Goal: Task Accomplishment & Management: Manage account settings

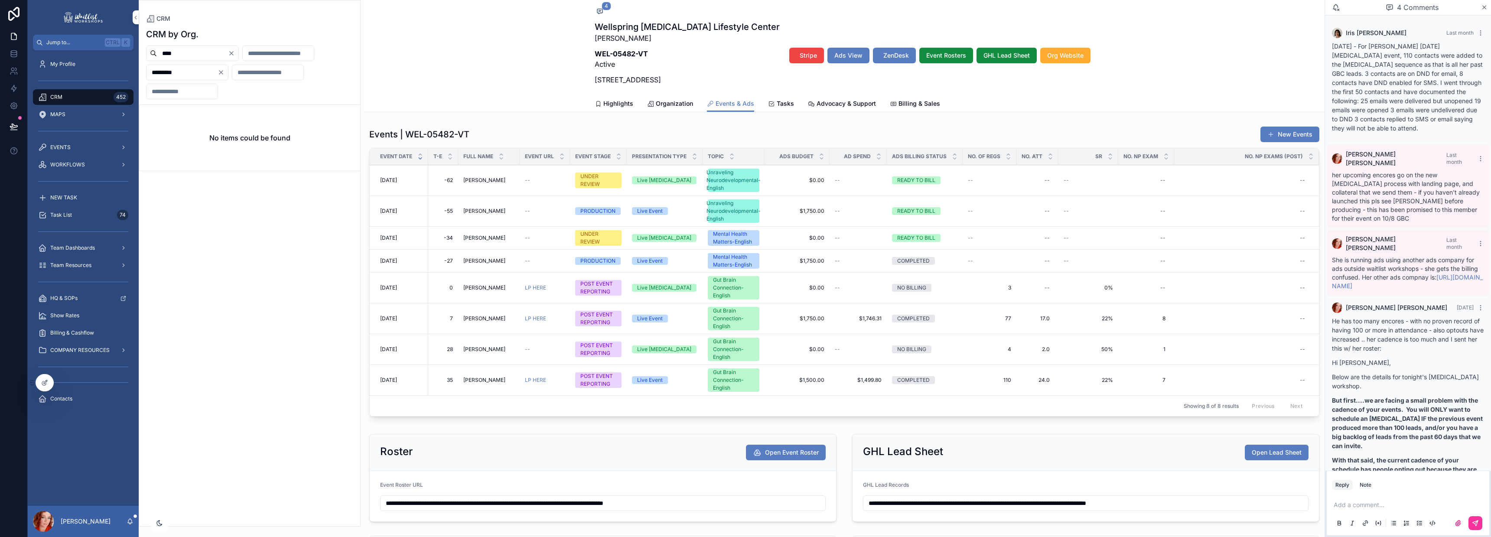
scroll to position [146, 0]
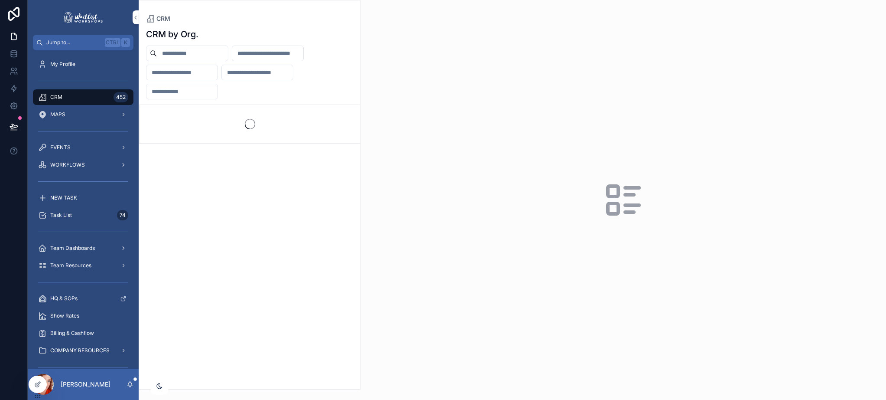
click at [189, 96] on input "scrollable content" at bounding box center [181, 91] width 71 height 12
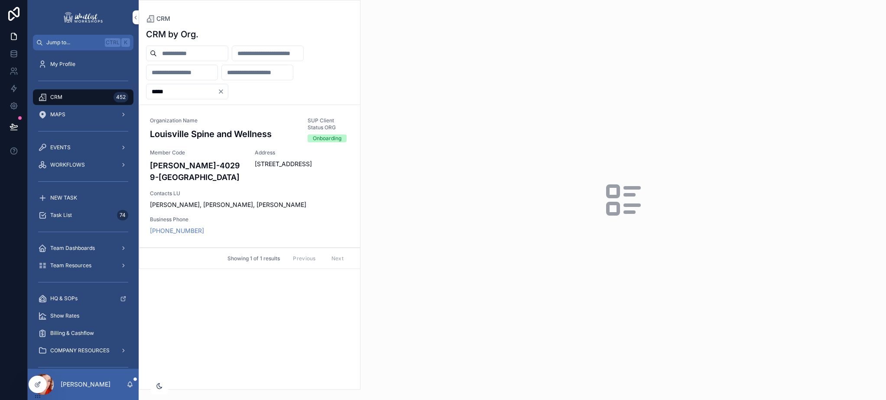
type input "*****"
click at [211, 141] on div "Organization Name Louisville Spine and Wellness" at bounding box center [223, 129] width 147 height 25
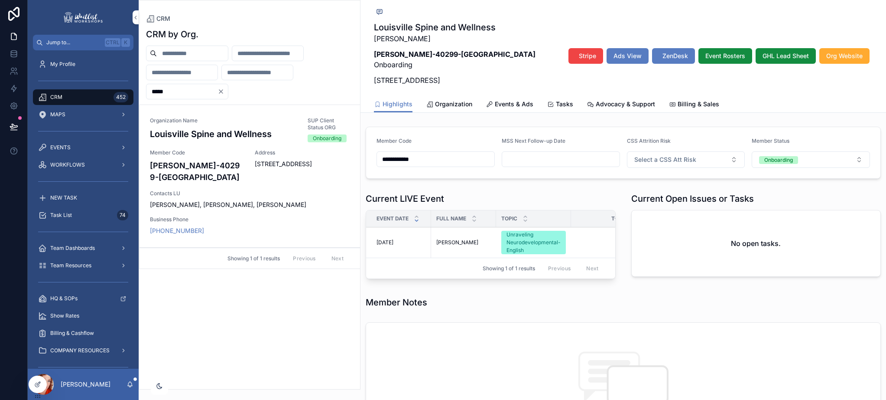
click at [196, 208] on div "Organization Name Louisville Spine and Wellness SUP Client Status ORG Onboardin…" at bounding box center [250, 176] width 200 height 118
click at [499, 102] on span "Events & Ads" at bounding box center [514, 104] width 39 height 9
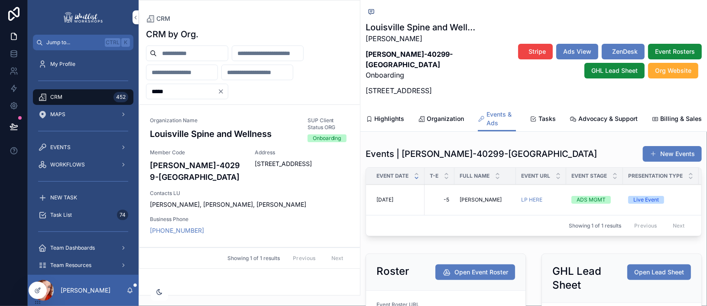
click at [224, 90] on icon "Clear" at bounding box center [221, 91] width 7 height 7
click at [195, 92] on input "scrollable content" at bounding box center [181, 91] width 71 height 12
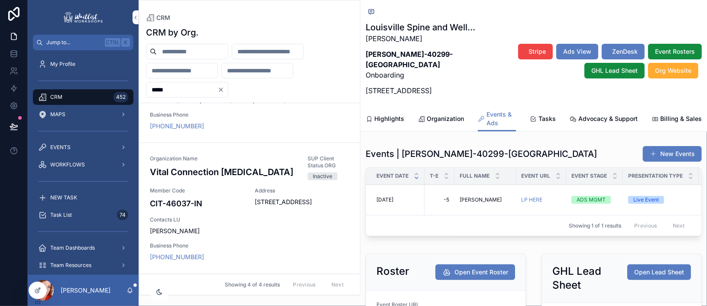
scroll to position [391, 0]
type input "*****"
click at [224, 89] on icon "Clear" at bounding box center [221, 89] width 7 height 7
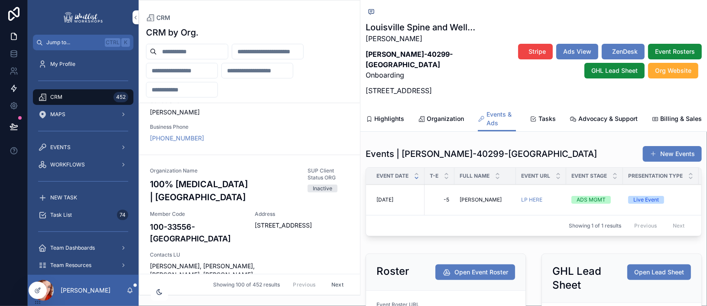
scroll to position [415, 0]
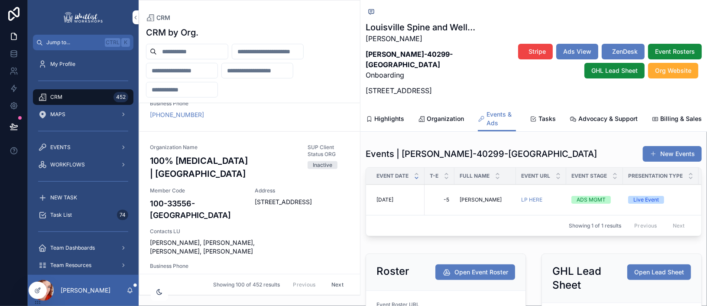
click at [180, 49] on input "scrollable content" at bounding box center [192, 51] width 71 height 12
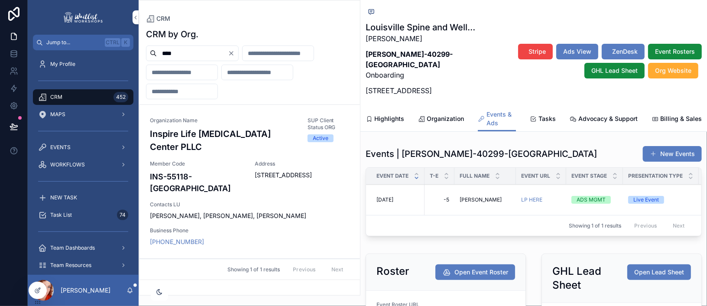
type input "****"
click at [224, 191] on div "Organization Name Inspire Life Chiropractic Center PLLC SUP Client Status ORG A…" at bounding box center [250, 181] width 200 height 129
type input "*****"
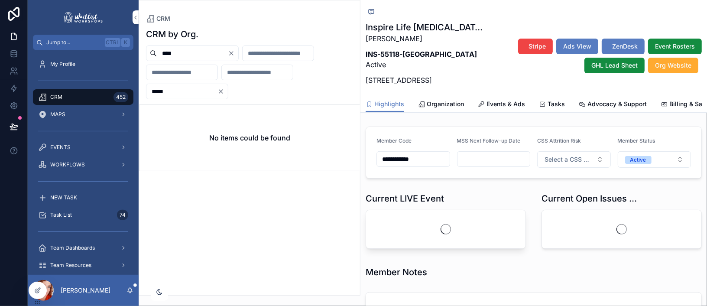
click at [500, 108] on span "Events & Ads" at bounding box center [506, 104] width 39 height 9
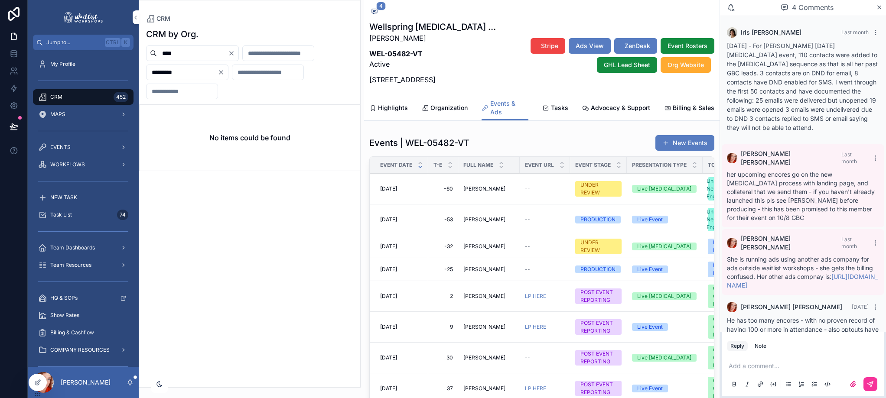
scroll to position [283, 0]
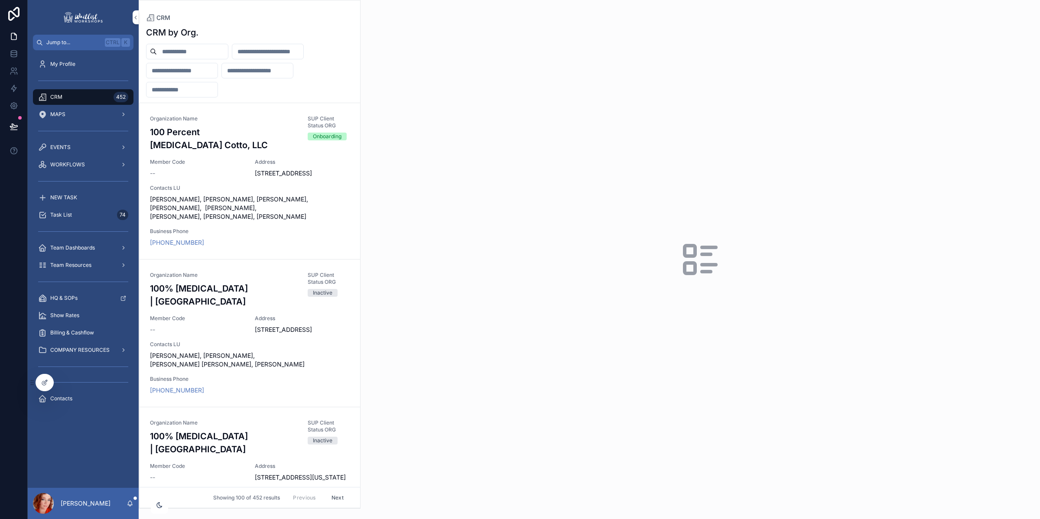
click at [176, 55] on input "scrollable content" at bounding box center [192, 51] width 71 height 12
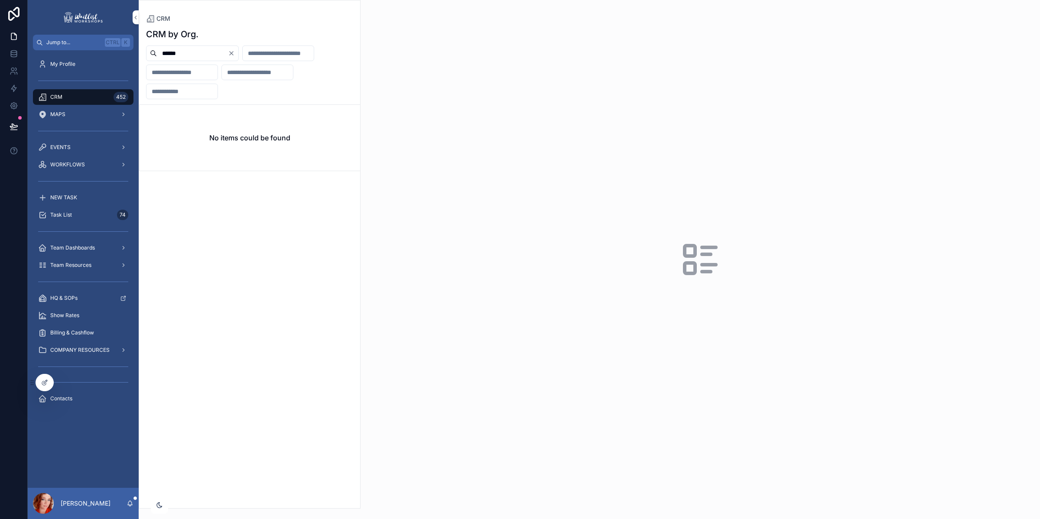
type input "******"
click at [238, 51] on button "Clear" at bounding box center [233, 53] width 10 height 7
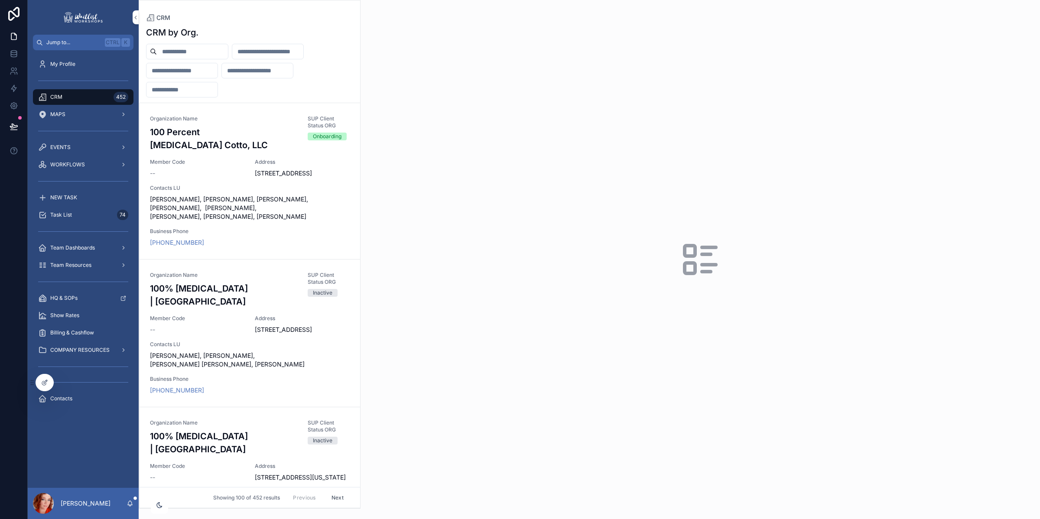
click at [224, 55] on input "scrollable content" at bounding box center [192, 51] width 71 height 12
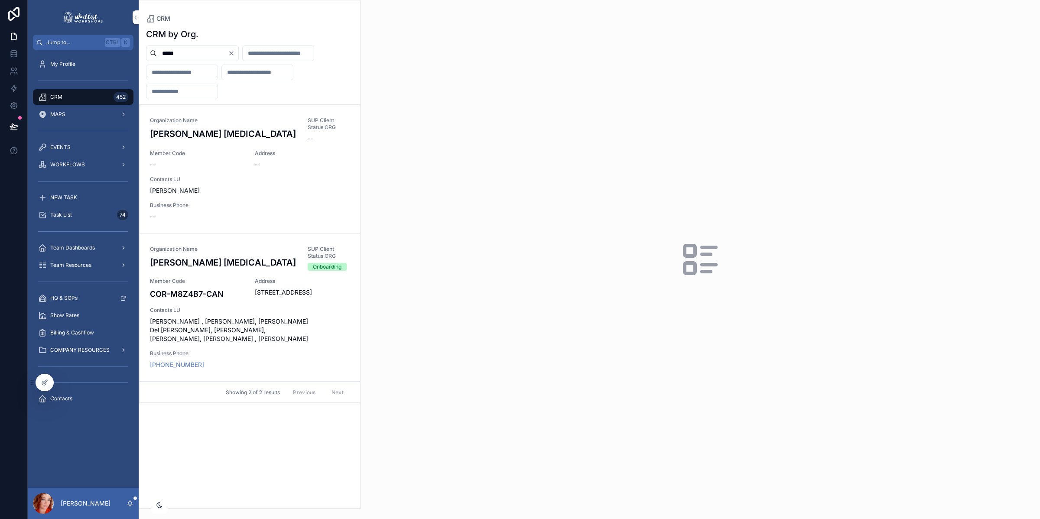
click at [252, 169] on div "Organization Name Corbo Chiropractic SUP Client Status ORG -- Member Code -- Ad…" at bounding box center [250, 169] width 200 height 104
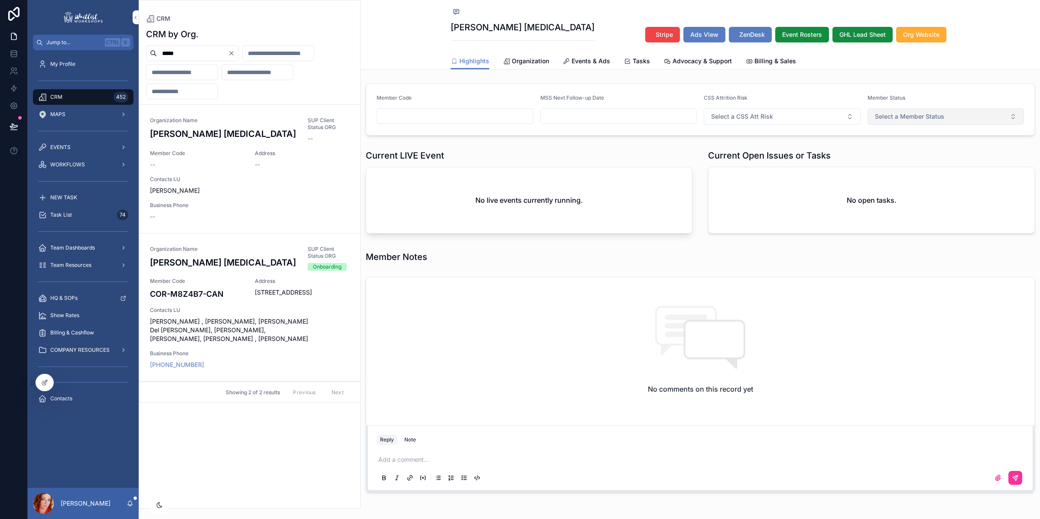
click at [911, 120] on span "Select a Member Status" at bounding box center [909, 116] width 69 height 9
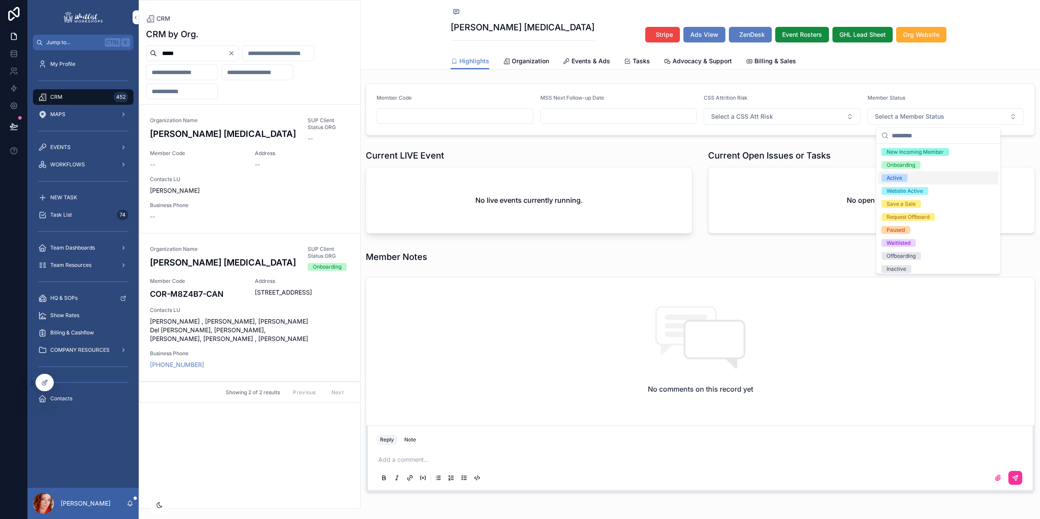
scroll to position [42, 0]
click at [939, 264] on div "16 Archived (DNU)" at bounding box center [938, 266] width 120 height 13
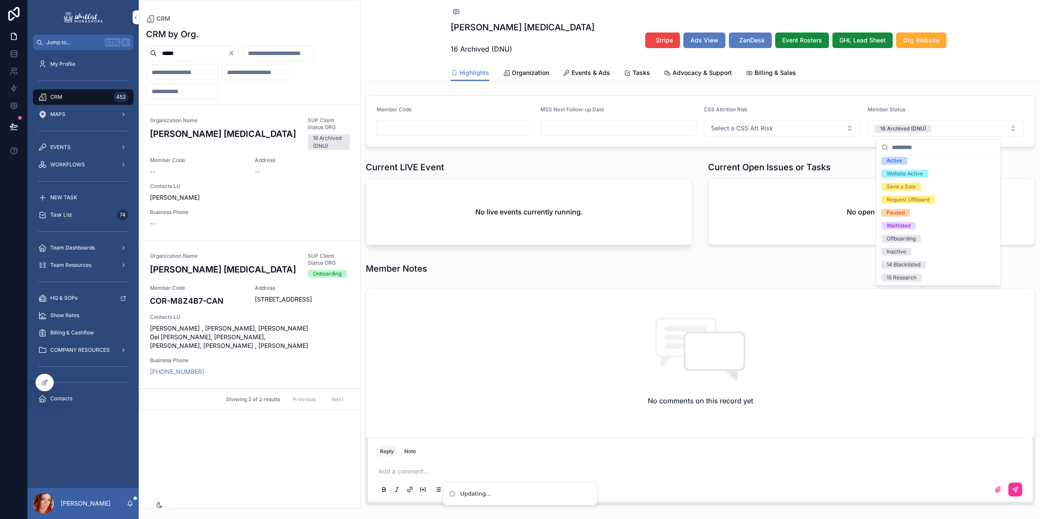
scroll to position [55, 0]
click at [298, 304] on span "10 Plastics Avenue, Suite 111, Etobicoke, Ontario, M8Z4B7" at bounding box center [302, 299] width 95 height 9
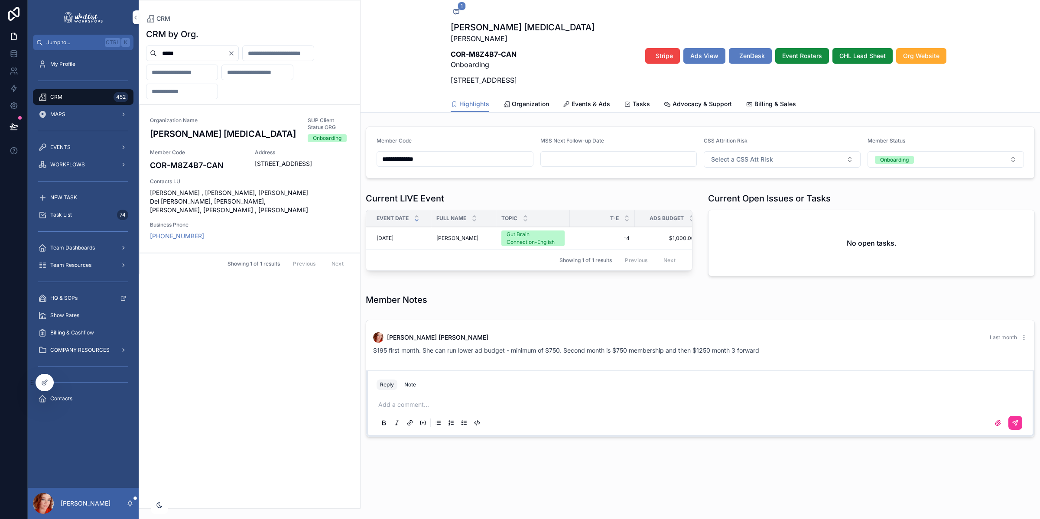
click at [535, 103] on span "Organization" at bounding box center [530, 104] width 37 height 9
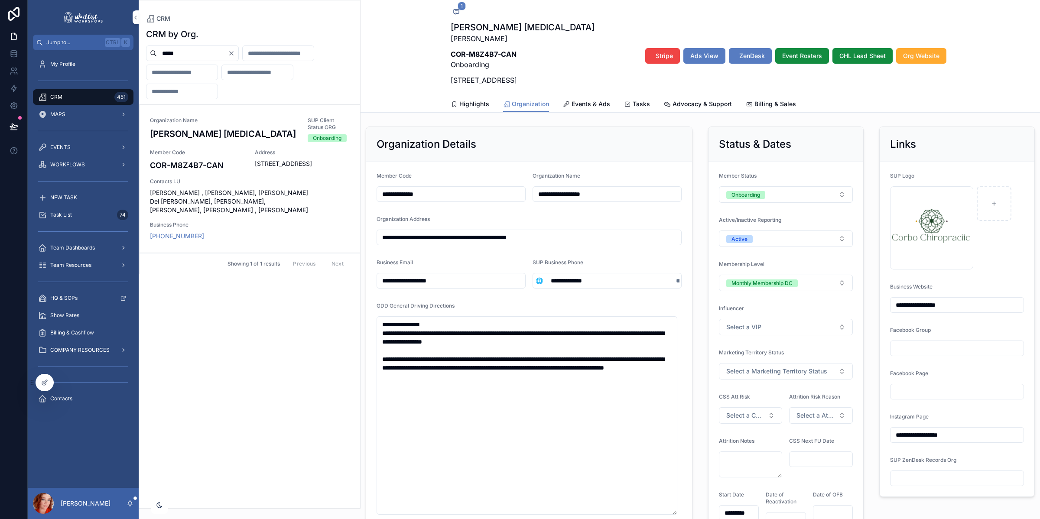
drag, startPoint x: 123, startPoint y: 45, endPoint x: 107, endPoint y: 44, distance: 16.1
click at [114, 44] on div "**********" at bounding box center [534, 259] width 1012 height 519
click at [310, 161] on span "224 S Main Street, River Falls, WI 54022" at bounding box center [302, 163] width 95 height 9
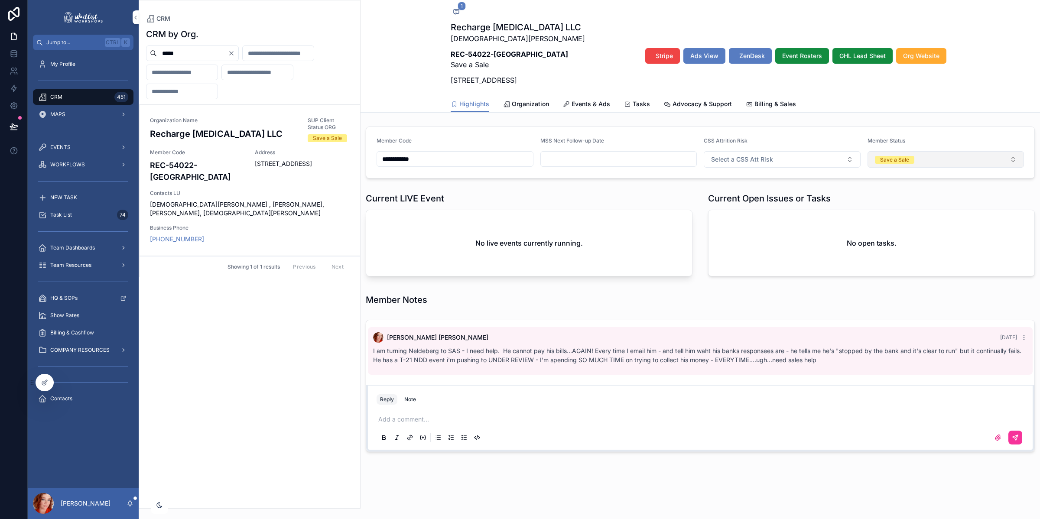
click at [917, 167] on button "Save a Sale" at bounding box center [946, 159] width 157 height 16
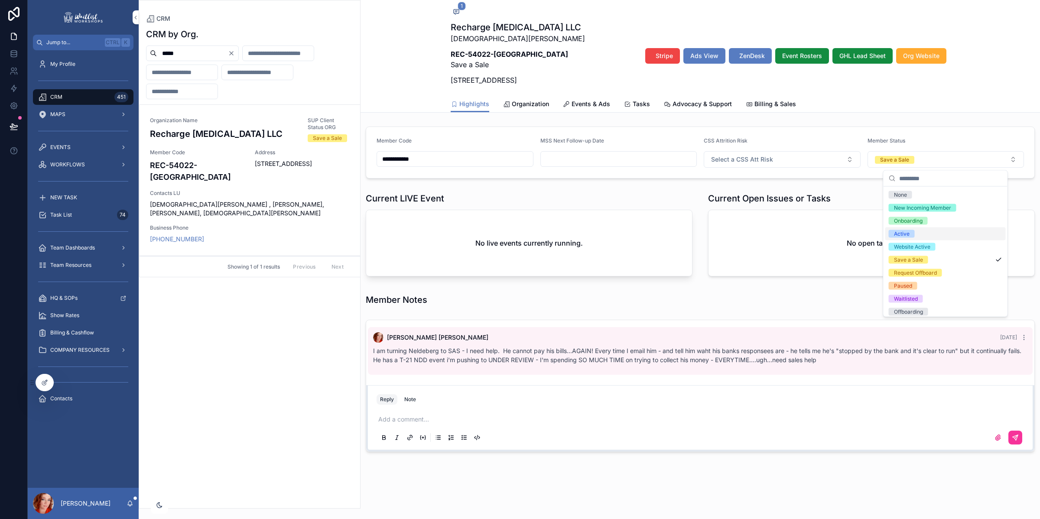
click at [927, 232] on div "Active" at bounding box center [945, 233] width 120 height 13
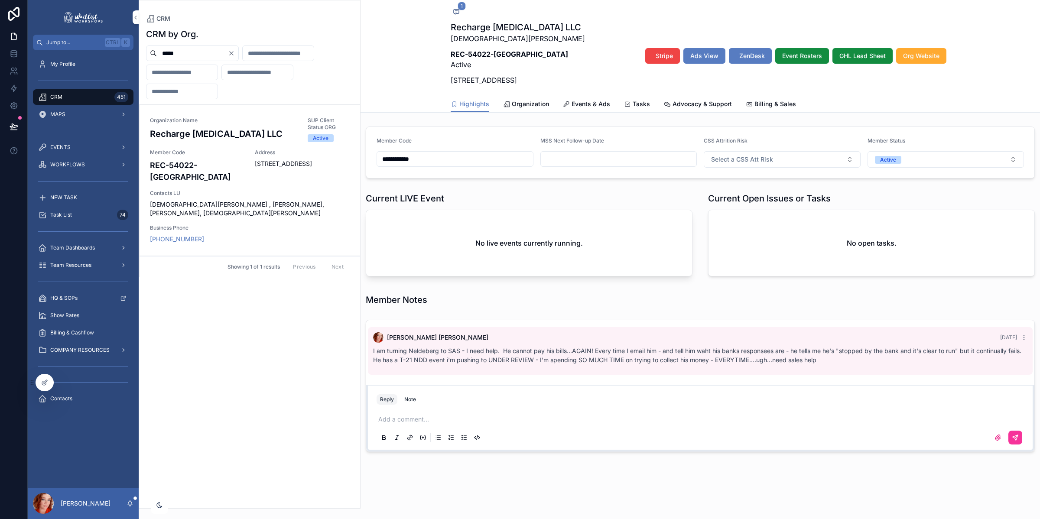
drag, startPoint x: 126, startPoint y: 51, endPoint x: 89, endPoint y: 51, distance: 36.8
click at [89, 51] on div "**********" at bounding box center [534, 259] width 1012 height 519
type input "*****"
click at [221, 155] on span "Member Code" at bounding box center [197, 152] width 94 height 7
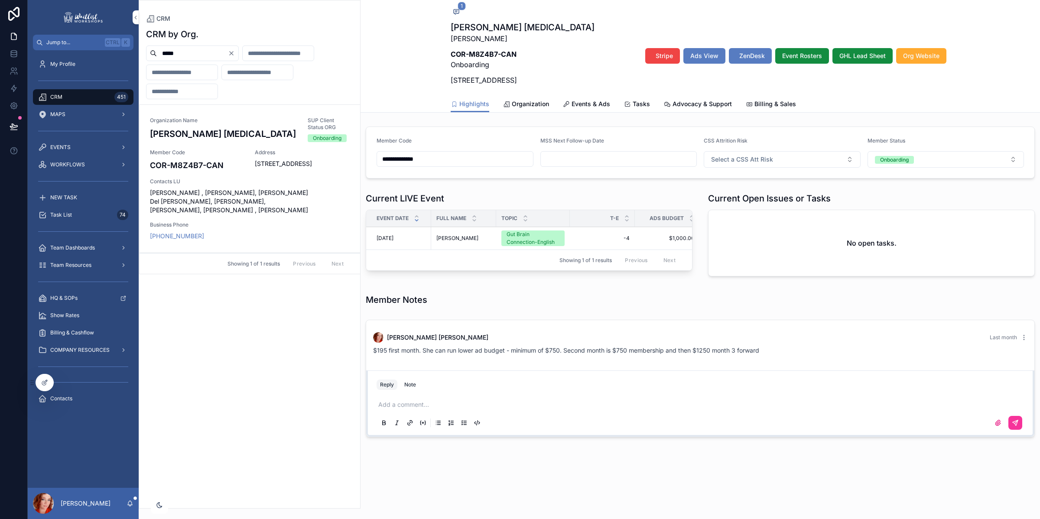
click at [770, 105] on span "Billing & Sales" at bounding box center [775, 104] width 42 height 9
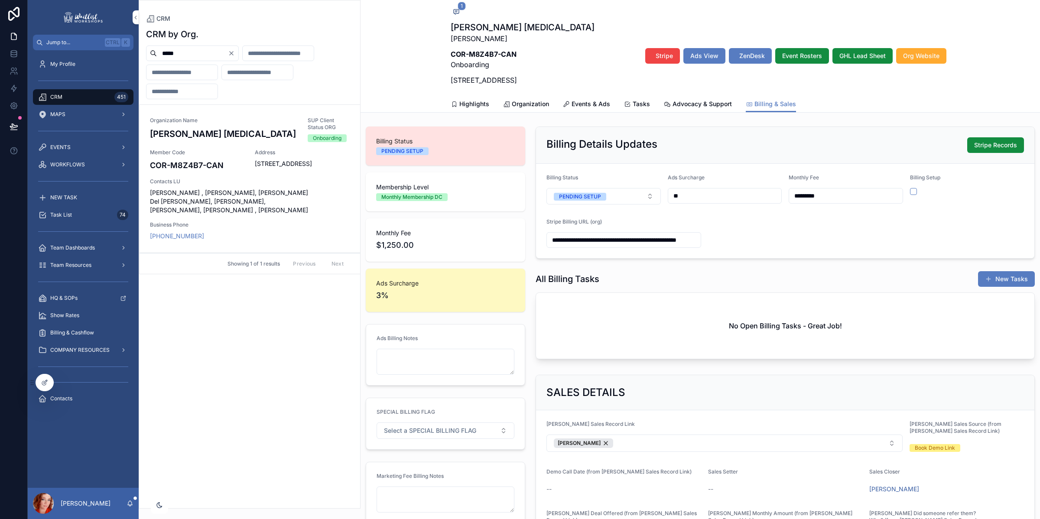
click at [560, 244] on input "**********" at bounding box center [624, 240] width 154 height 12
drag, startPoint x: 549, startPoint y: 241, endPoint x: 814, endPoint y: 241, distance: 264.8
click at [814, 241] on form "**********" at bounding box center [785, 211] width 498 height 94
paste input "**********"
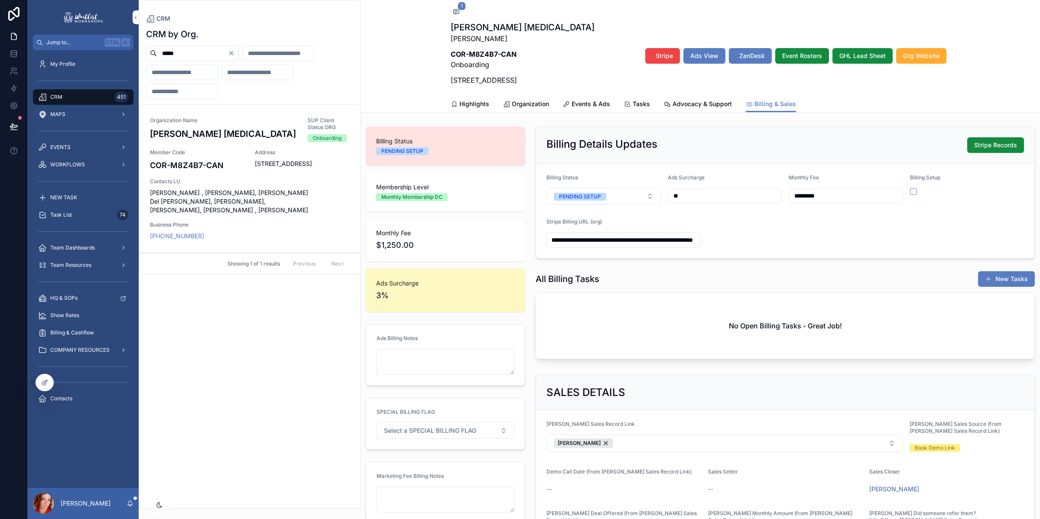
type input "**********"
click at [814, 241] on form "**********" at bounding box center [785, 211] width 498 height 94
click at [252, 338] on div "CRM by Org. ***** Organization Name Corbo Chiropractic SUP Client Status ORG On…" at bounding box center [249, 265] width 221 height 485
click at [235, 53] on icon "Clear" at bounding box center [231, 53] width 7 height 7
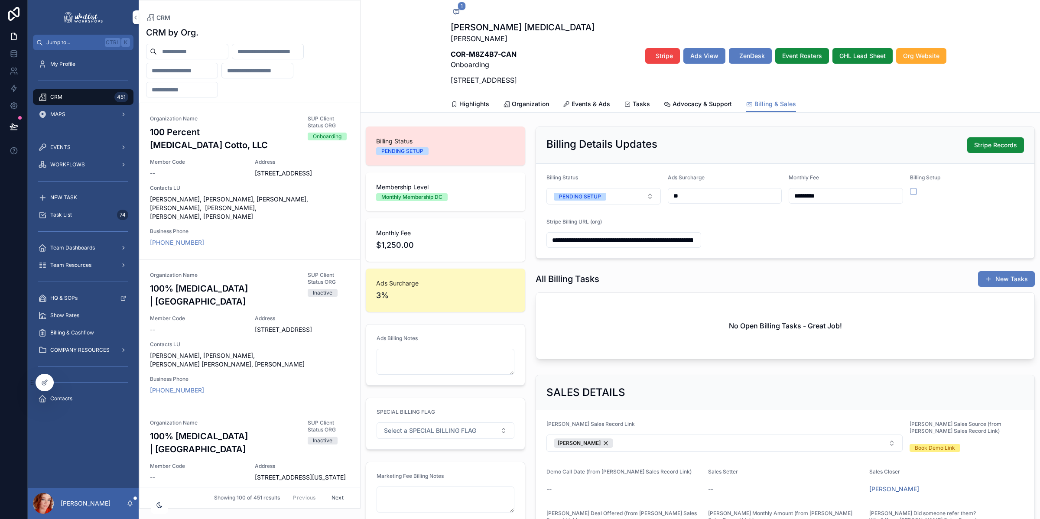
click at [524, 106] on span "Organization" at bounding box center [530, 104] width 37 height 9
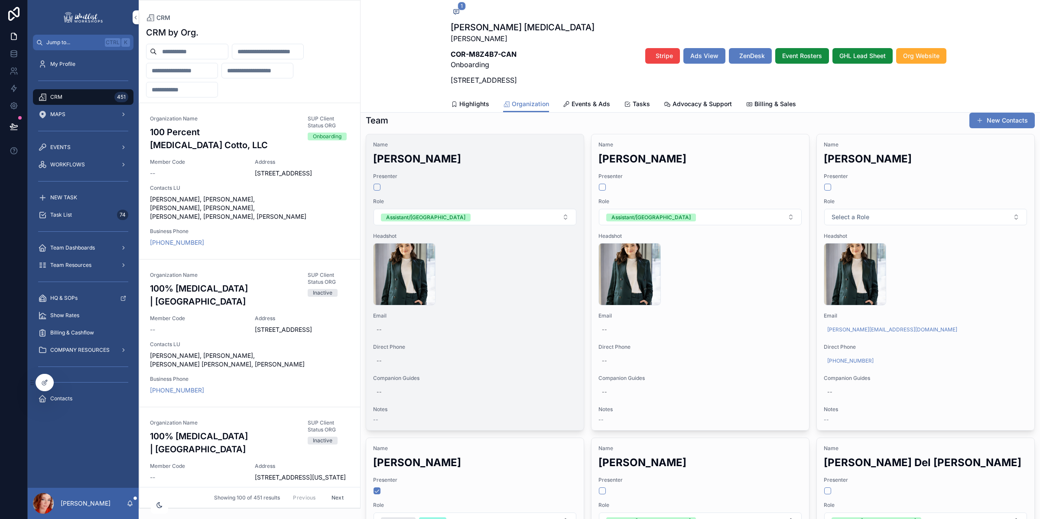
scroll to position [718, 0]
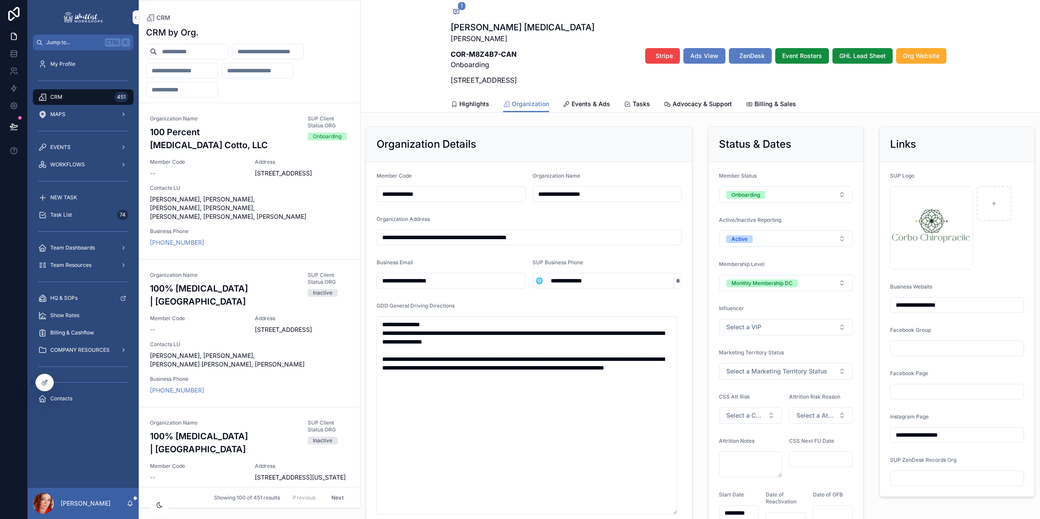
drag, startPoint x: 518, startPoint y: 106, endPoint x: 604, endPoint y: 234, distance: 154.8
click at [518, 106] on span "Organization" at bounding box center [530, 104] width 37 height 9
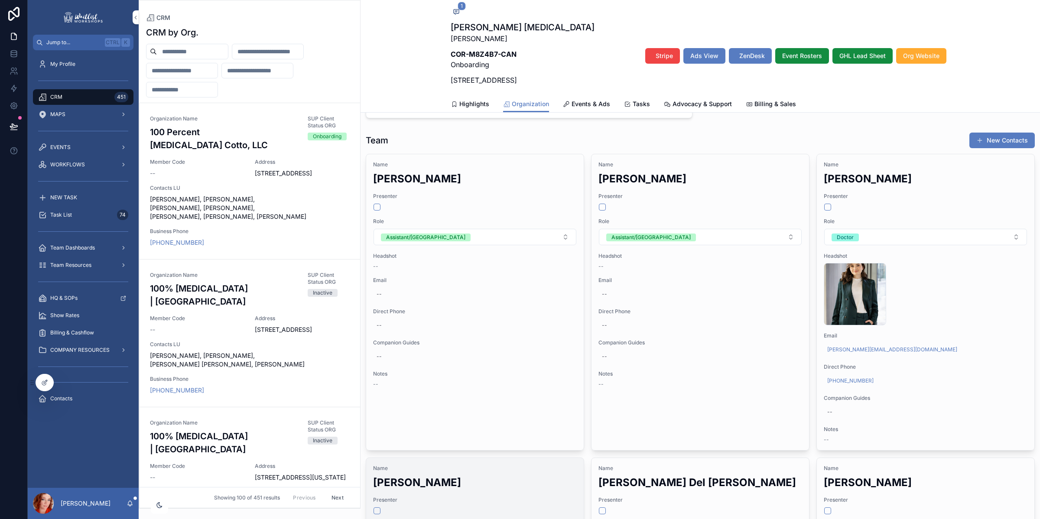
scroll to position [698, 0]
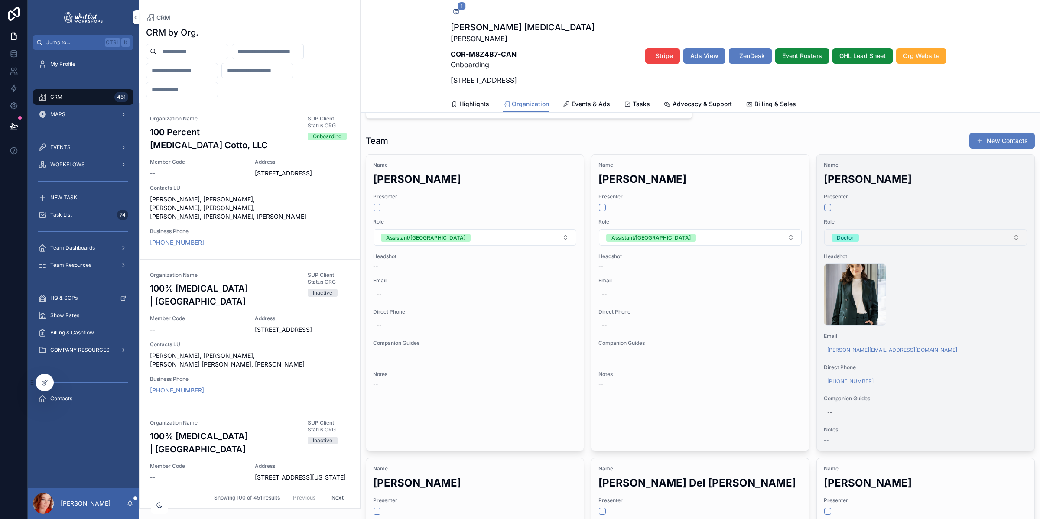
click at [861, 231] on button "Doctor" at bounding box center [925, 237] width 203 height 16
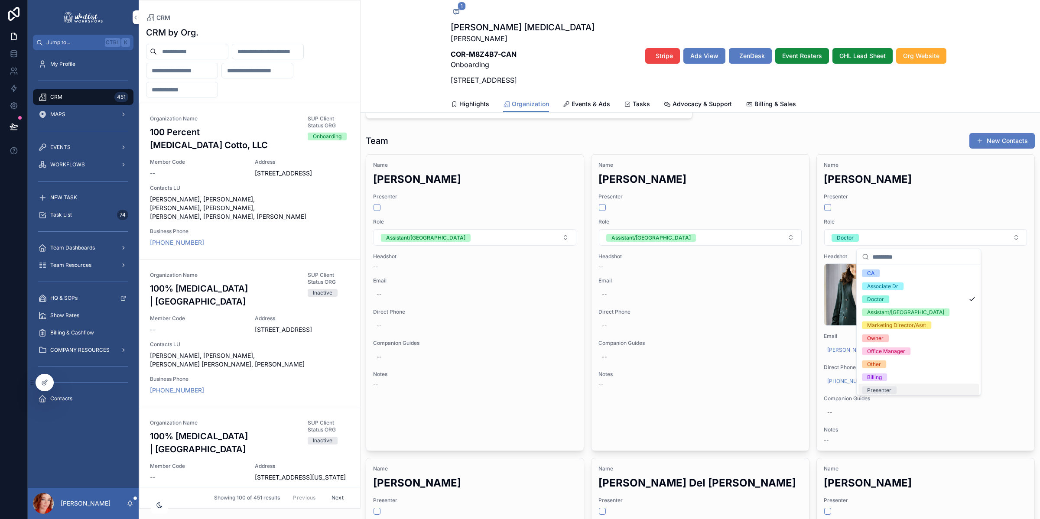
click at [914, 390] on div "Presenter" at bounding box center [918, 390] width 120 height 13
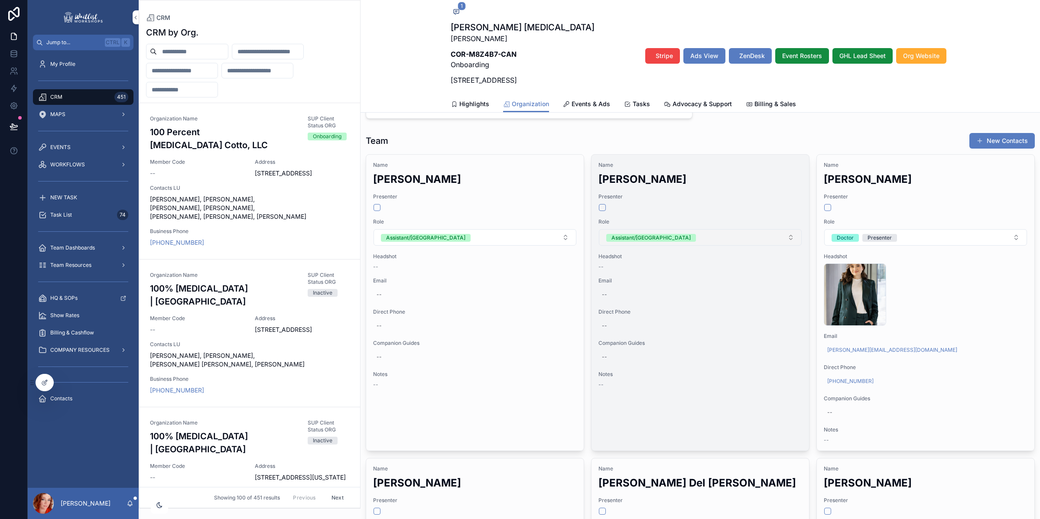
drag, startPoint x: 776, startPoint y: 135, endPoint x: 777, endPoint y: 234, distance: 99.2
click at [776, 135] on div "Team New Contacts" at bounding box center [700, 141] width 669 height 16
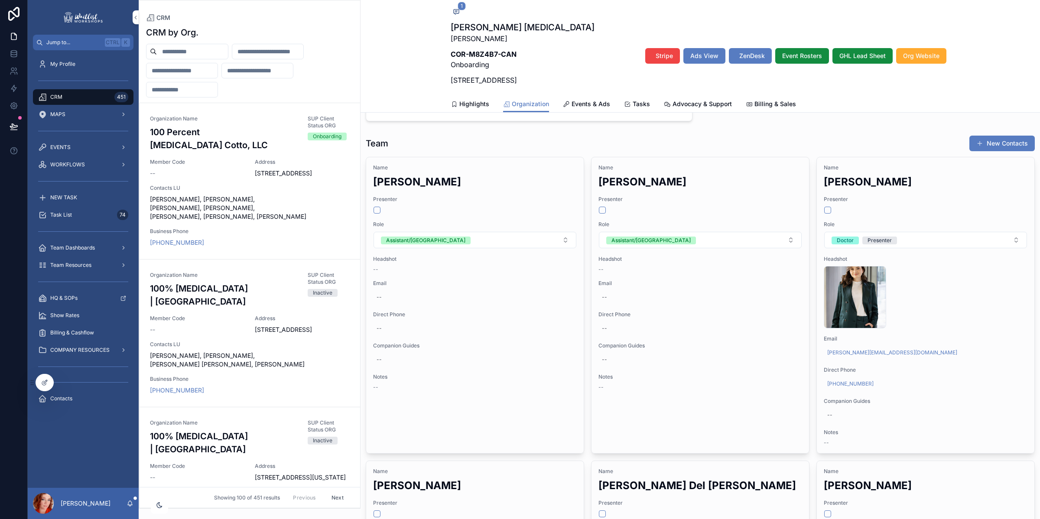
scroll to position [695, 0]
click at [208, 48] on input "scrollable content" at bounding box center [192, 51] width 71 height 12
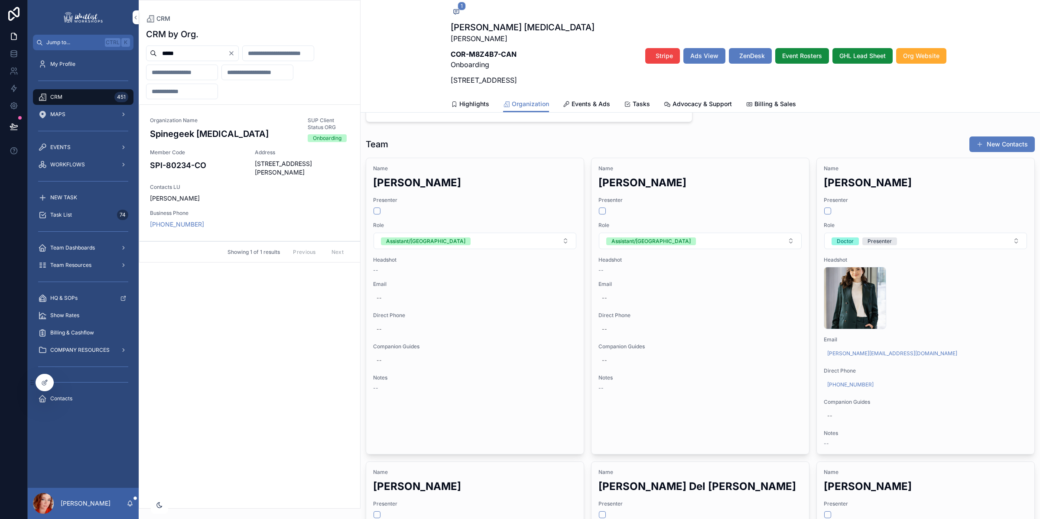
type input "*****"
click at [235, 51] on icon "Clear" at bounding box center [231, 53] width 7 height 7
click at [207, 48] on input "scrollable content" at bounding box center [192, 53] width 71 height 12
type input "*****"
click at [235, 173] on div "Member Code SPI-80234-CO" at bounding box center [197, 163] width 94 height 28
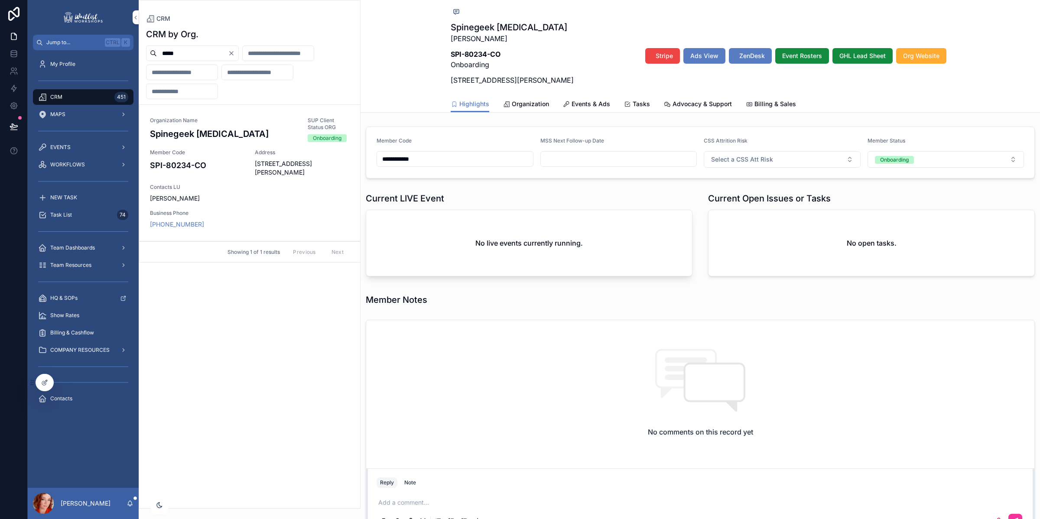
click at [527, 101] on span "Organization" at bounding box center [530, 104] width 37 height 9
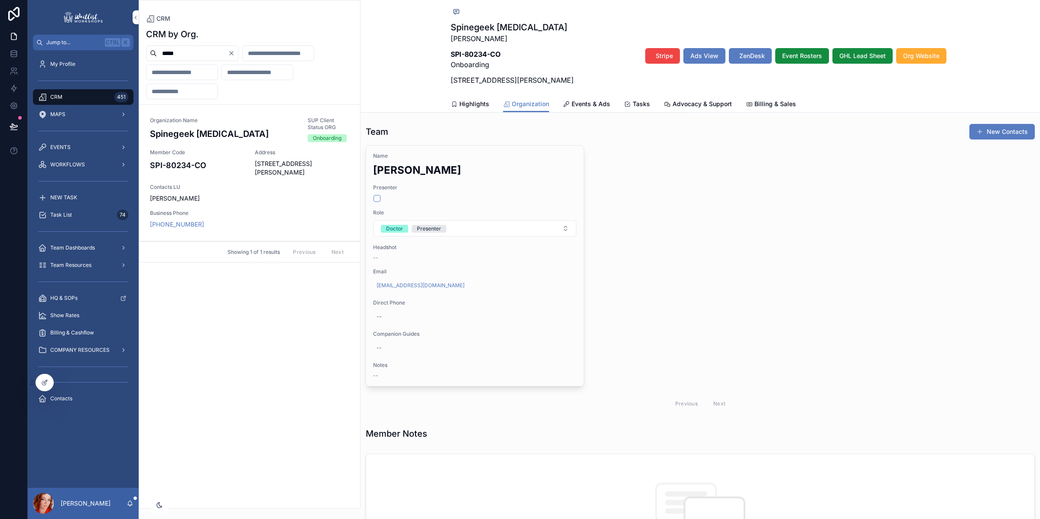
scroll to position [569, 0]
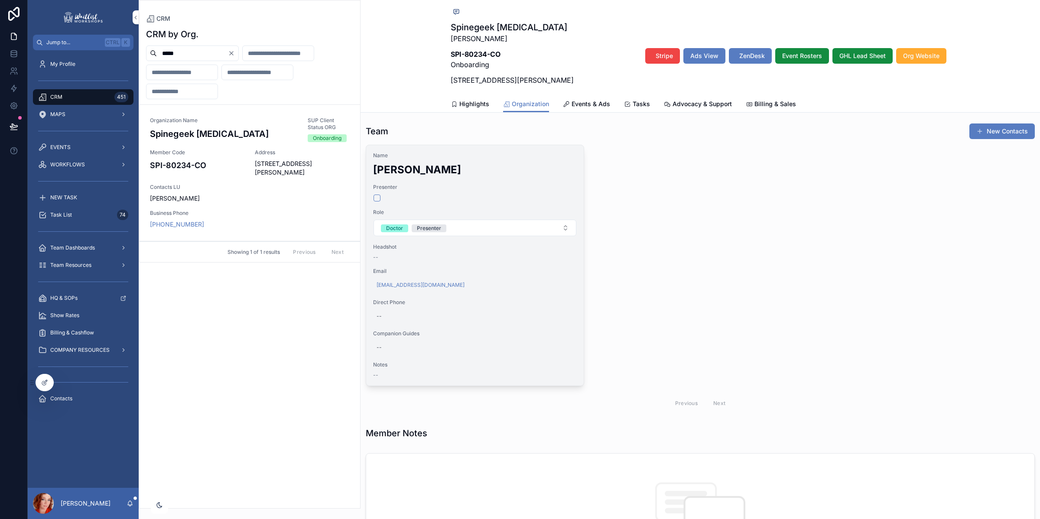
click at [393, 260] on div "--" at bounding box center [475, 257] width 204 height 7
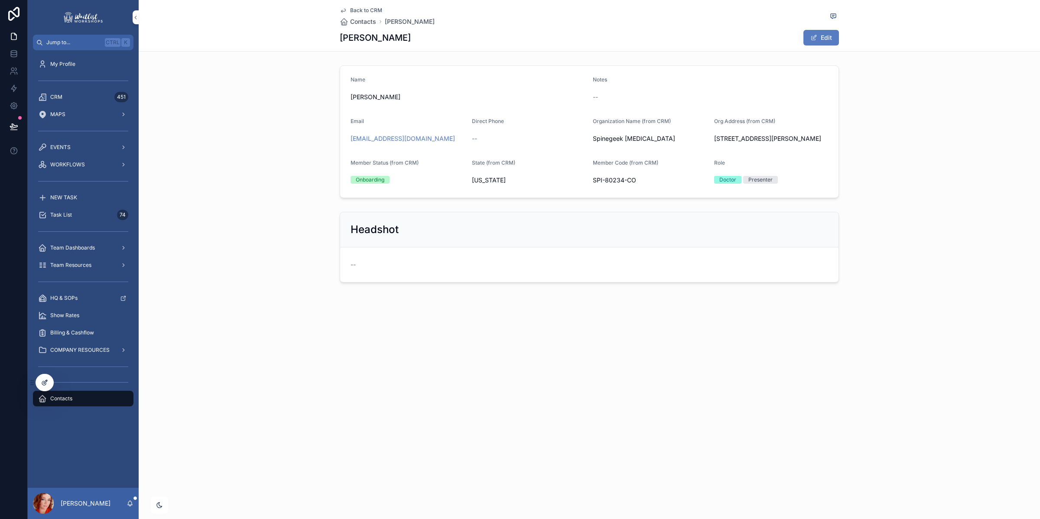
click at [48, 380] on div at bounding box center [44, 382] width 17 height 16
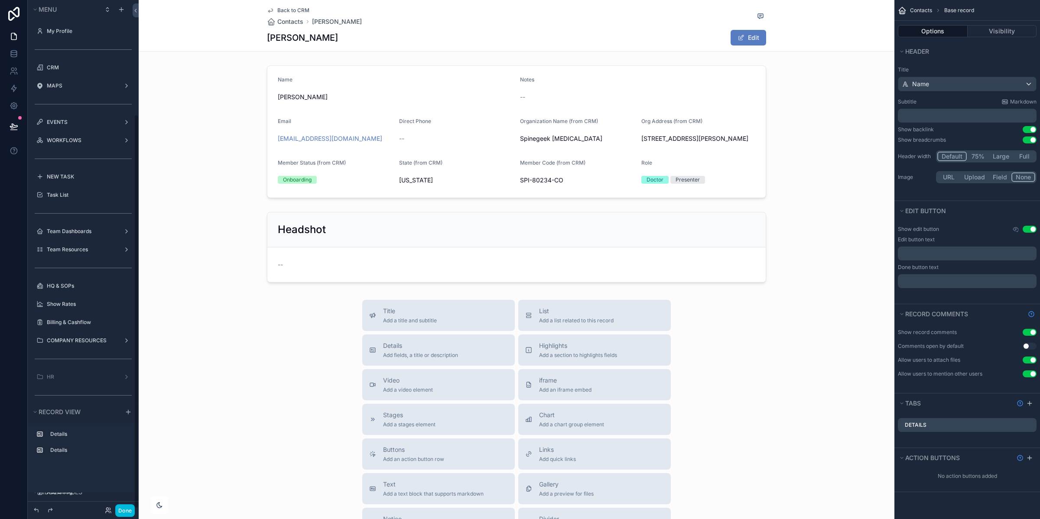
scroll to position [148, 0]
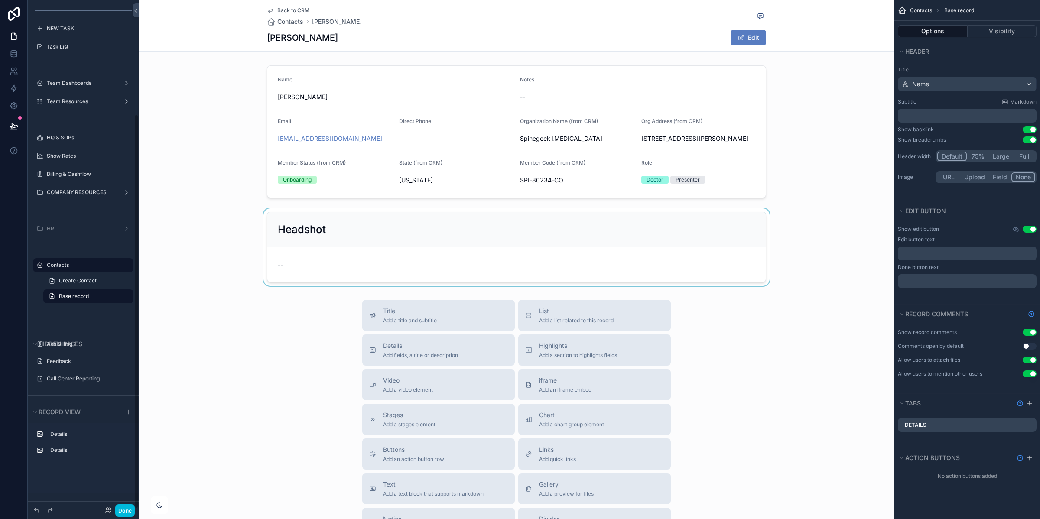
click at [509, 251] on div "scrollable content" at bounding box center [517, 247] width 756 height 78
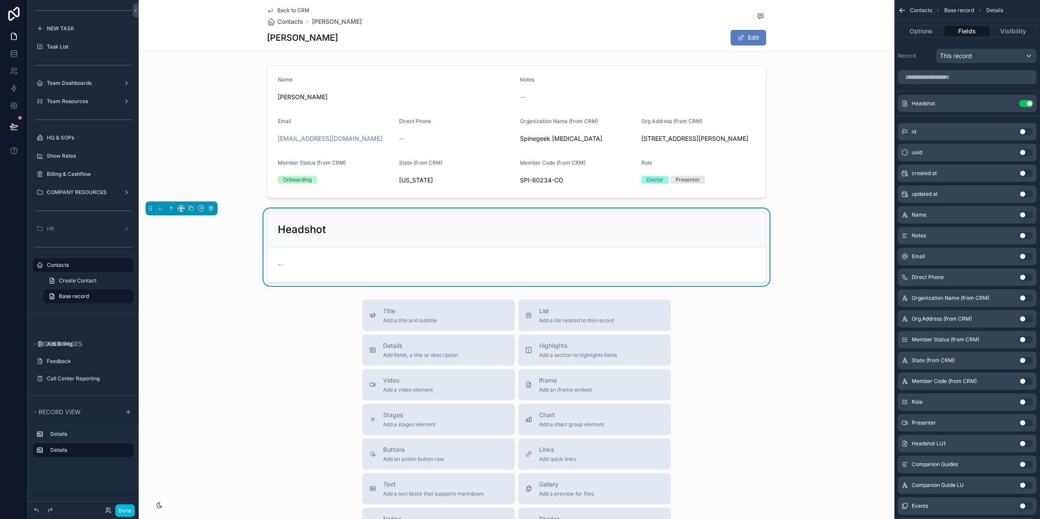
click at [676, 237] on div "Headshot" at bounding box center [517, 230] width 478 height 14
click at [0, 0] on icon "scrollable content" at bounding box center [0, 0] width 0 height 0
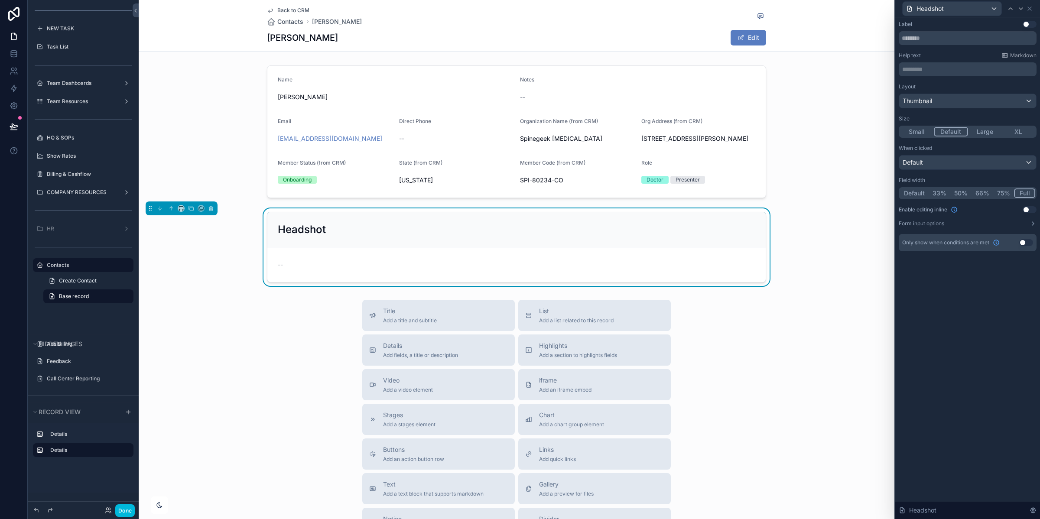
click at [1025, 209] on button "Use setting" at bounding box center [1030, 209] width 14 height 7
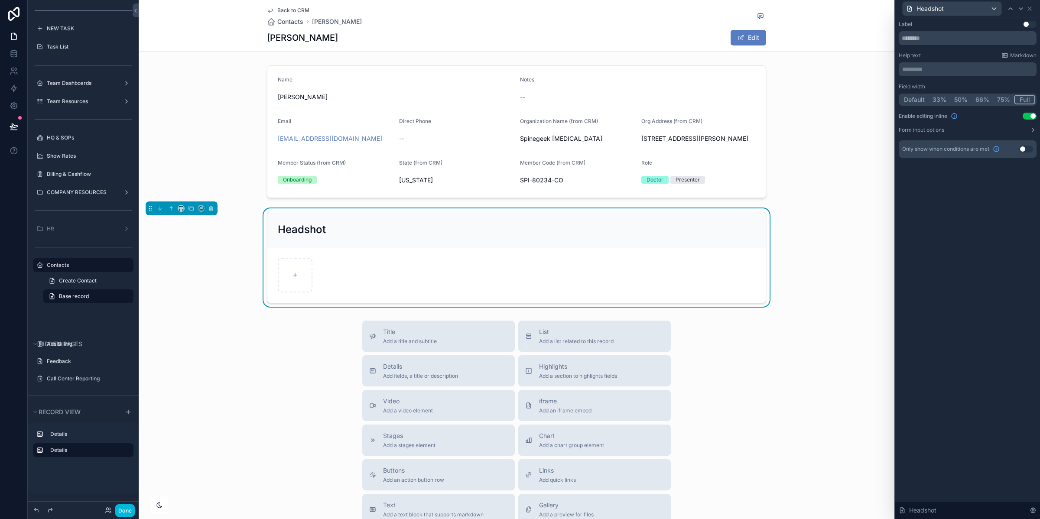
click at [286, 8] on span "Back to CRM" at bounding box center [293, 10] width 32 height 7
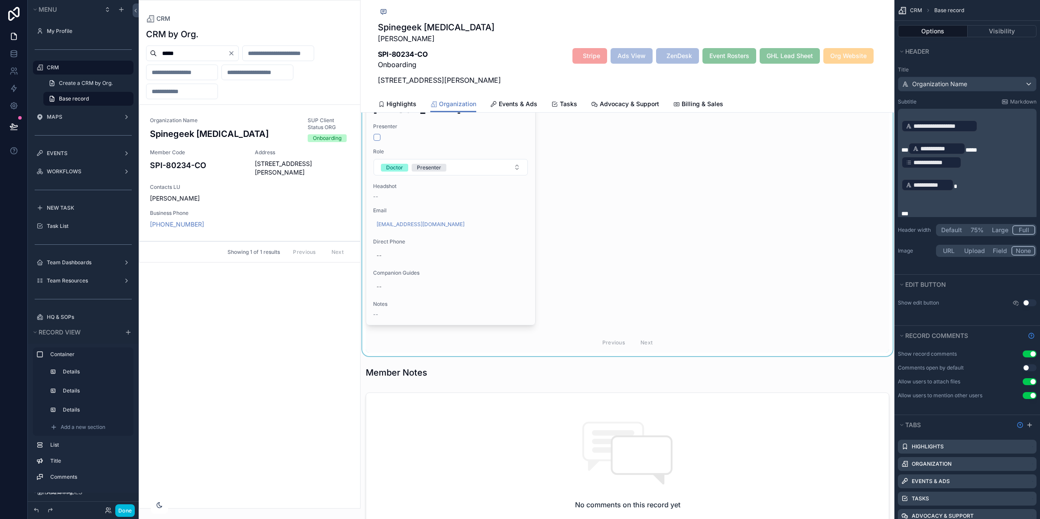
scroll to position [642, 0]
click at [503, 249] on div "scrollable content" at bounding box center [628, 205] width 534 height 297
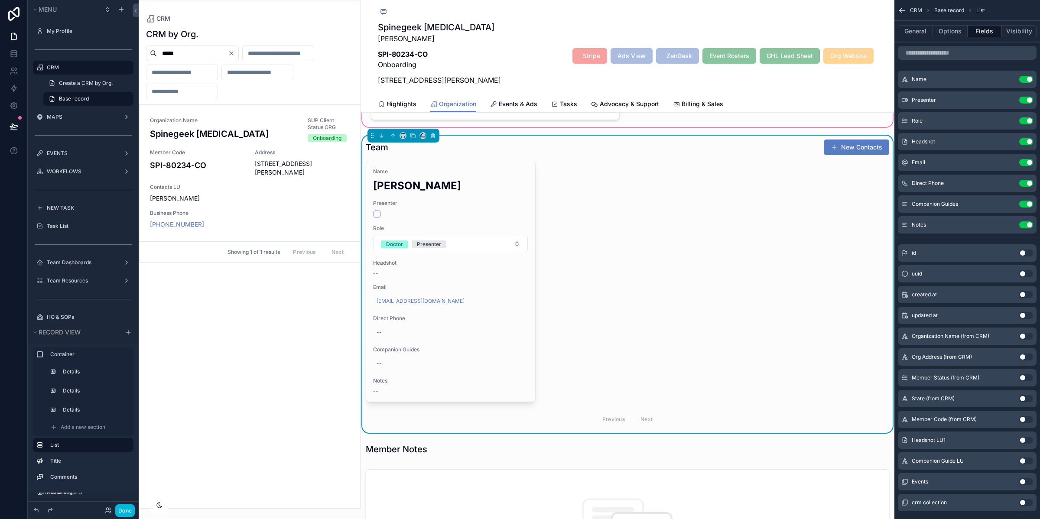
scroll to position [564, 0]
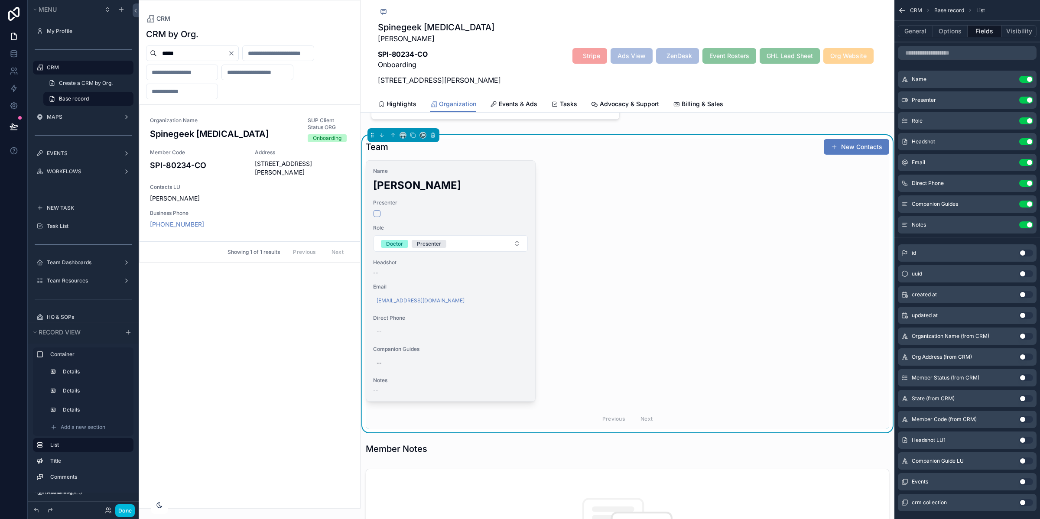
click at [517, 276] on div "--" at bounding box center [450, 273] width 155 height 7
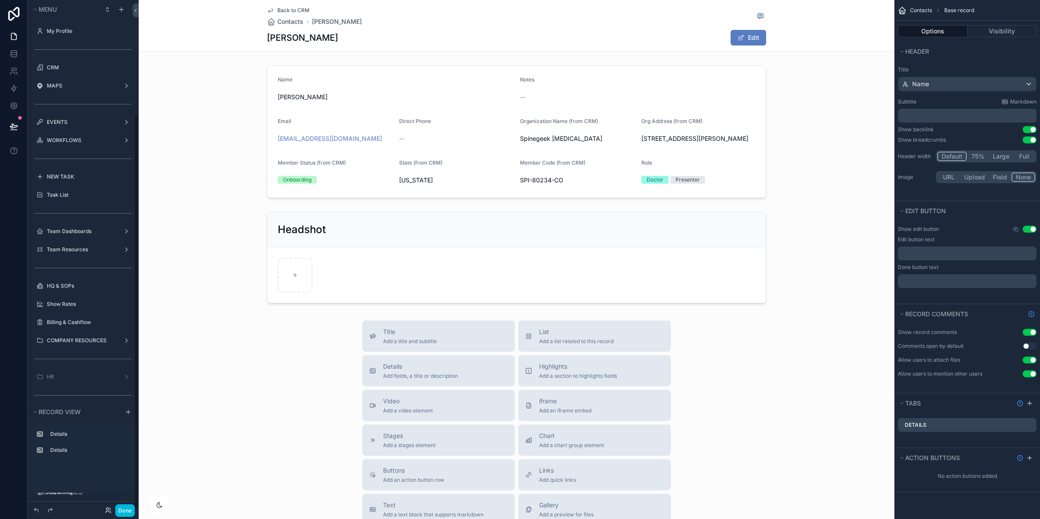
scroll to position [148, 0]
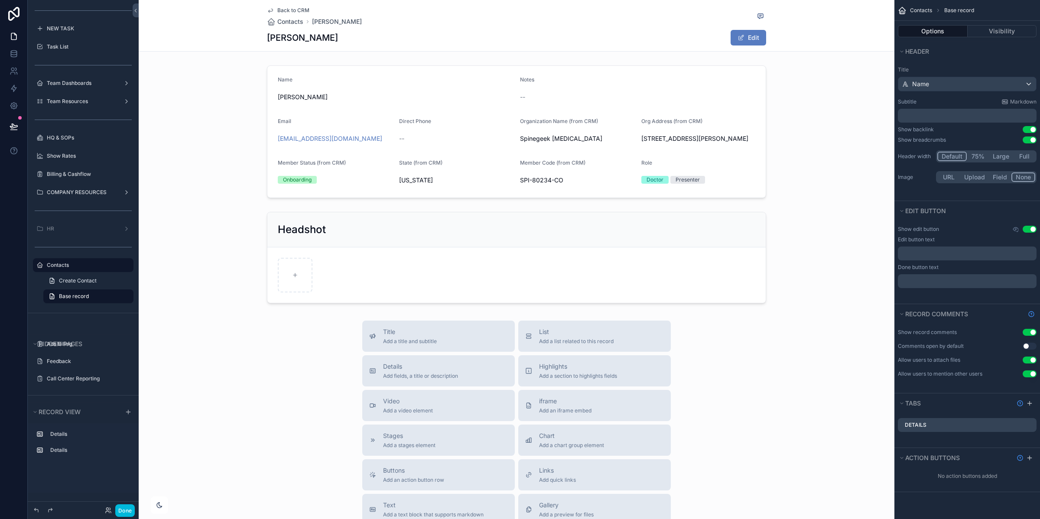
click at [298, 10] on span "Back to CRM" at bounding box center [293, 10] width 32 height 7
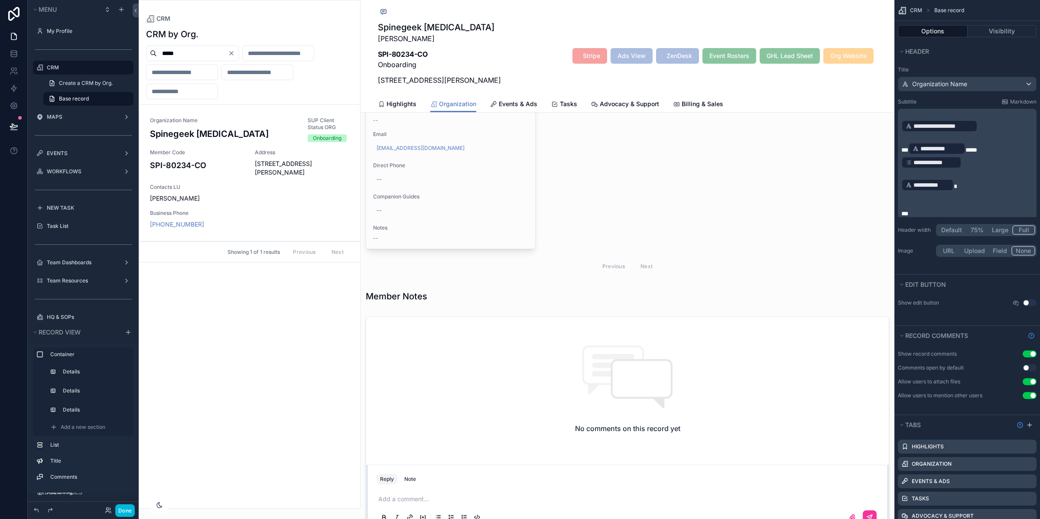
scroll to position [721, 0]
click at [646, 191] on div "scrollable content" at bounding box center [628, 125] width 534 height 297
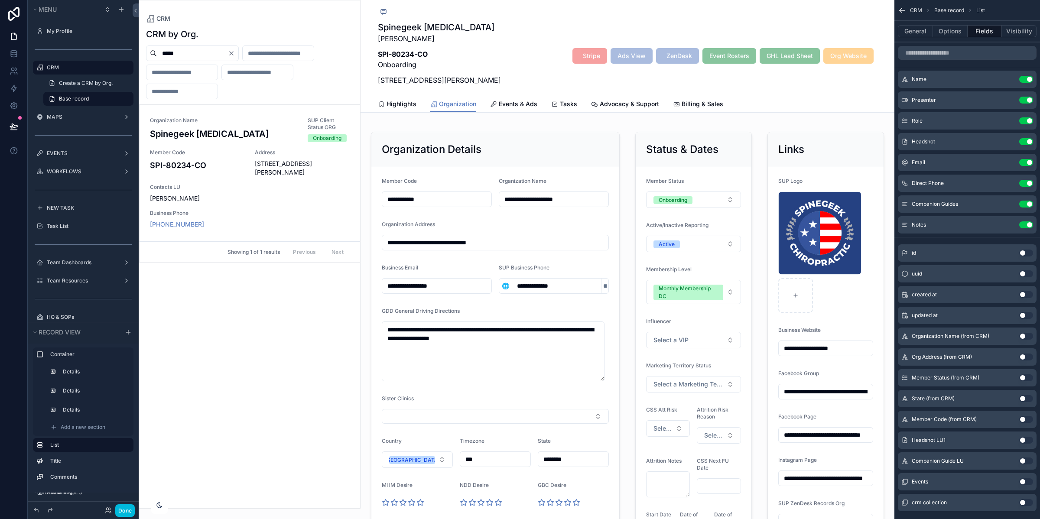
click at [0, 0] on icon "scrollable content" at bounding box center [0, 0] width 0 height 0
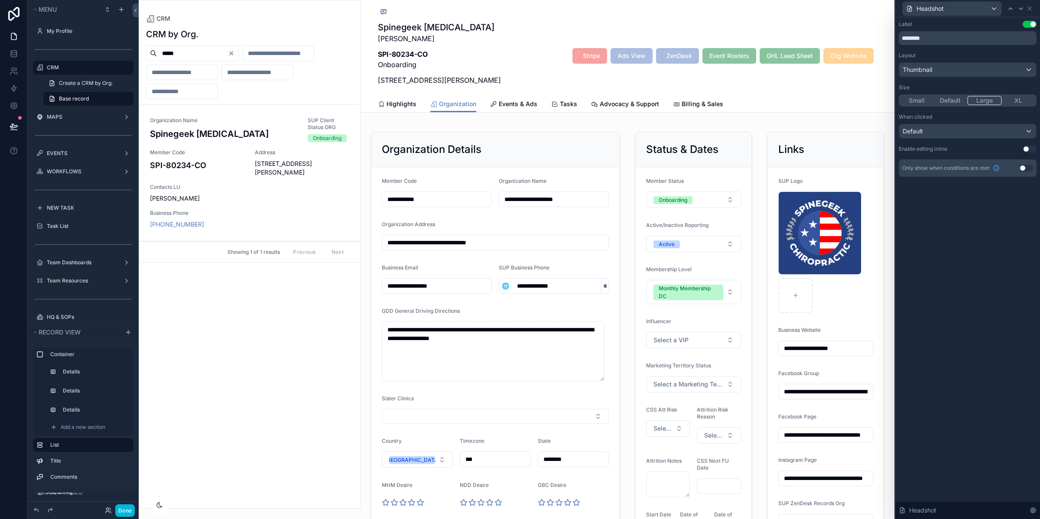
click at [1027, 149] on button "Use setting" at bounding box center [1030, 149] width 14 height 7
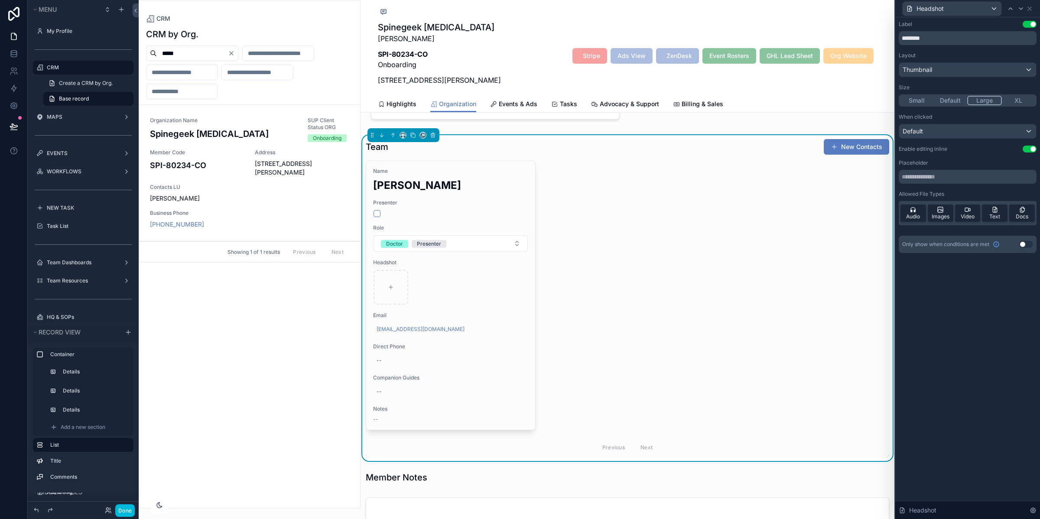
scroll to position [563, 0]
click at [1032, 7] on icon at bounding box center [1029, 8] width 7 height 7
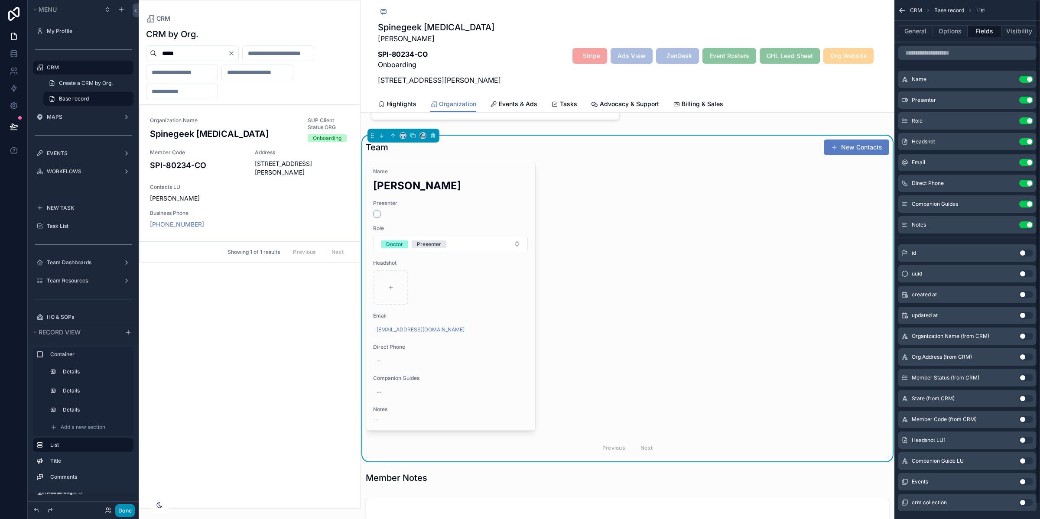
click at [128, 510] on button "Done" at bounding box center [124, 510] width 19 height 13
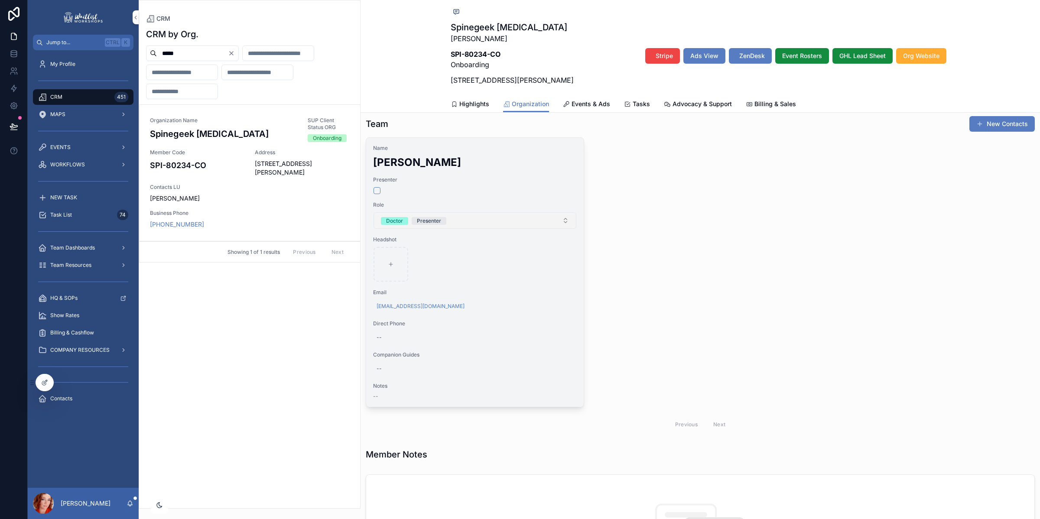
scroll to position [577, 0]
click at [378, 189] on button "scrollable content" at bounding box center [377, 189] width 7 height 7
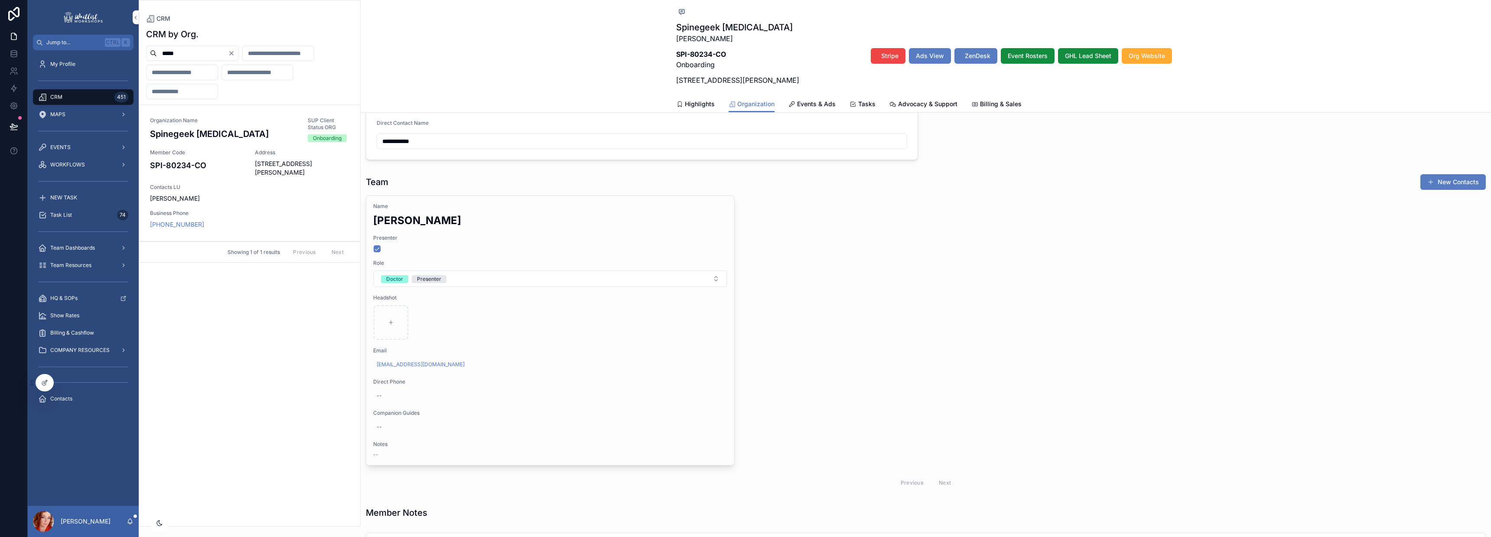
scroll to position [518, 0]
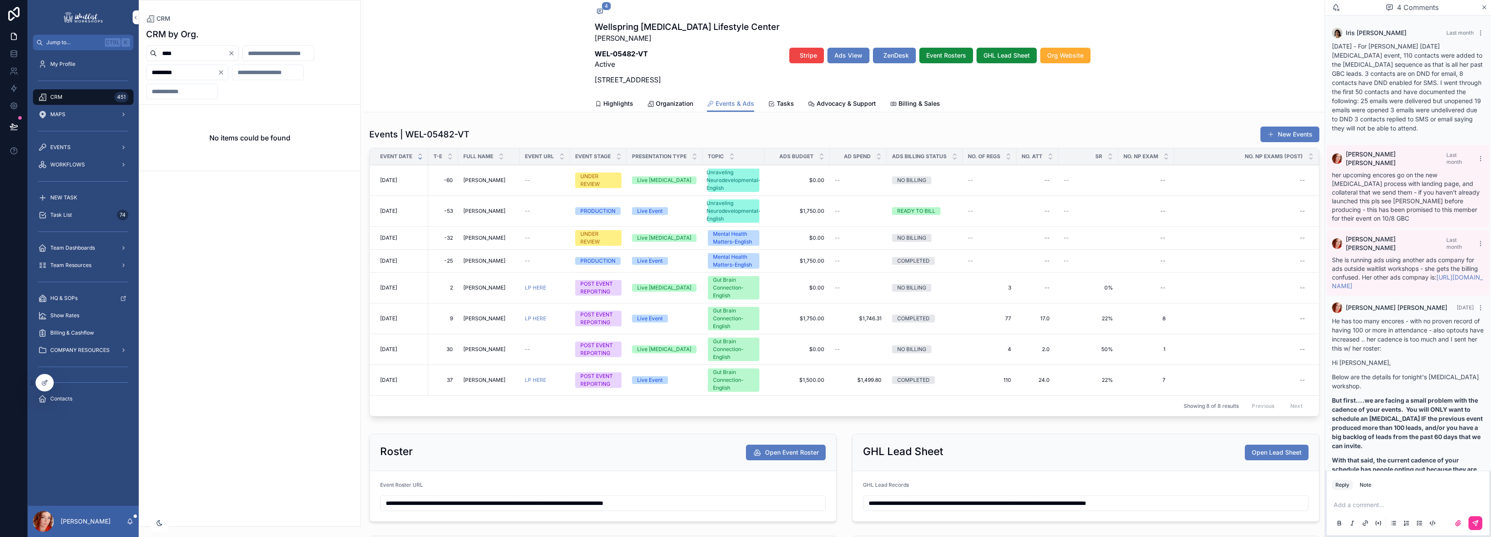
scroll to position [146, 0]
